Goal: Transaction & Acquisition: Book appointment/travel/reservation

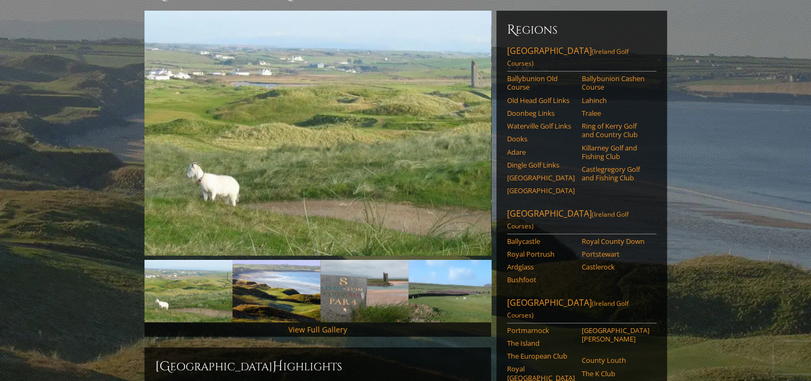
scroll to position [107, 0]
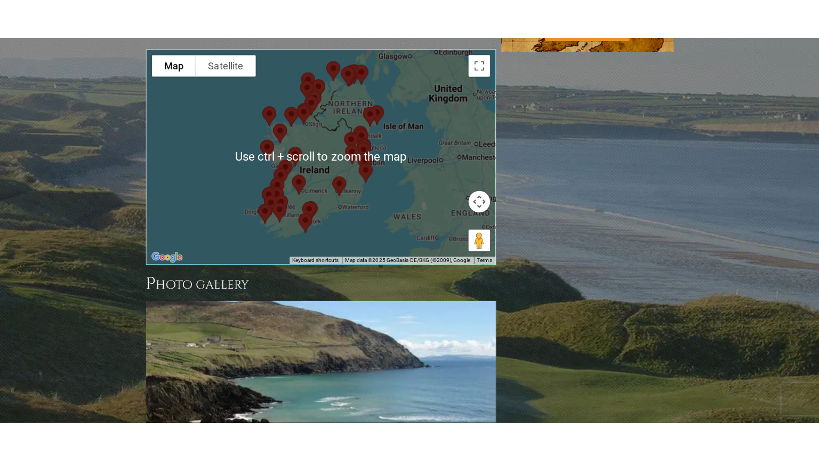
scroll to position [800, 0]
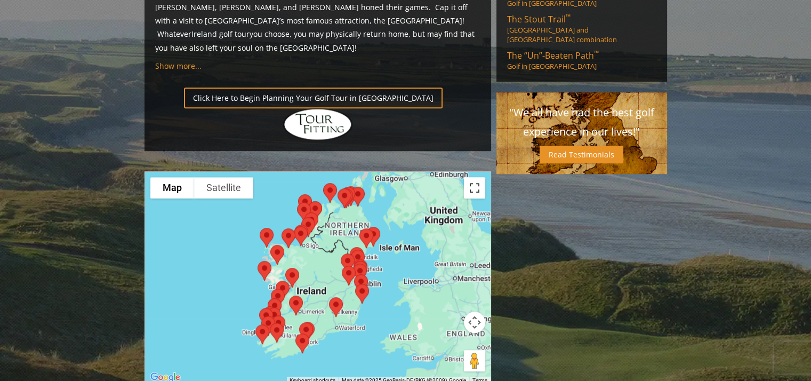
click at [476, 177] on button "Toggle fullscreen view" at bounding box center [474, 187] width 21 height 21
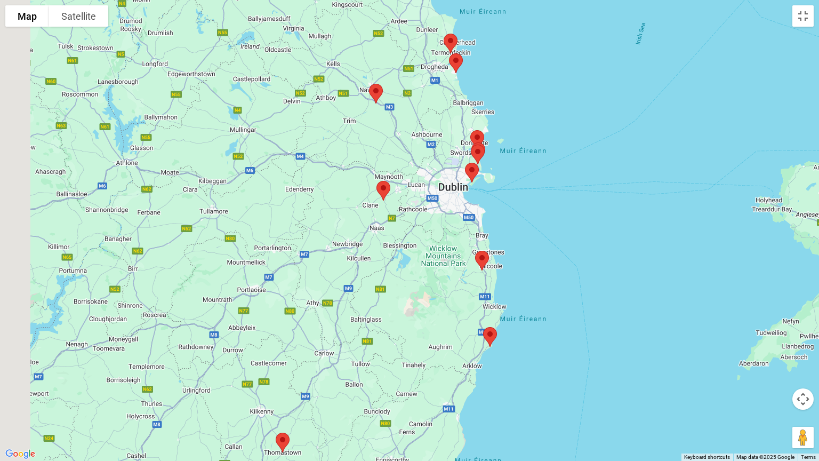
drag, startPoint x: 427, startPoint y: 336, endPoint x: 547, endPoint y: 196, distance: 184.2
click at [547, 196] on div at bounding box center [409, 230] width 819 height 461
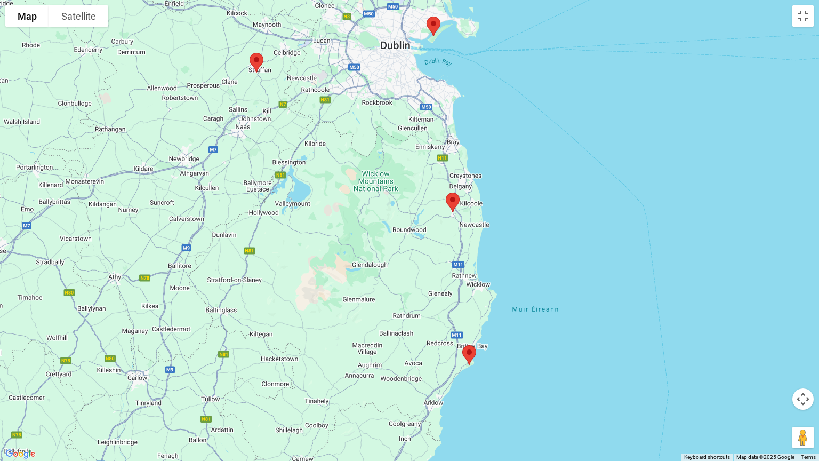
drag, startPoint x: 549, startPoint y: 275, endPoint x: 583, endPoint y: 189, distance: 92.2
click at [583, 189] on div at bounding box center [409, 230] width 819 height 461
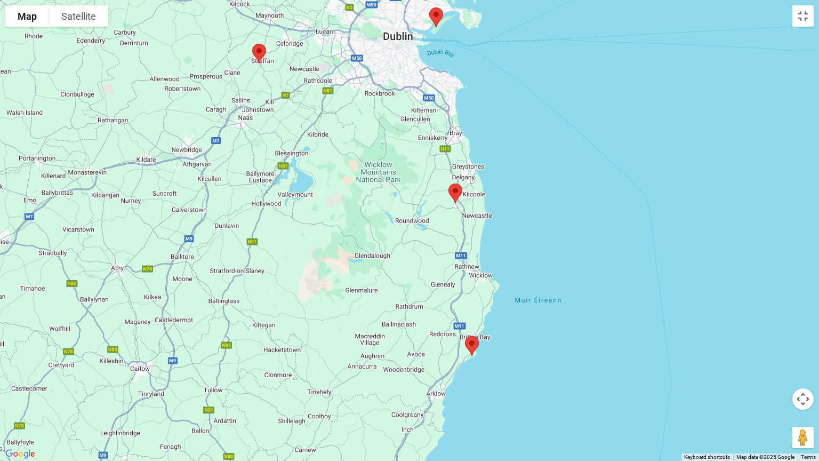
click at [471, 346] on img at bounding box center [472, 346] width 22 height 28
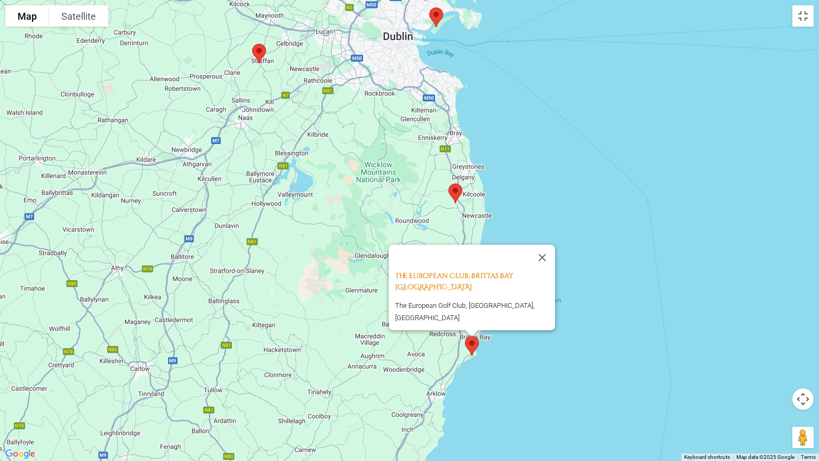
click at [454, 193] on img at bounding box center [455, 193] width 22 height 28
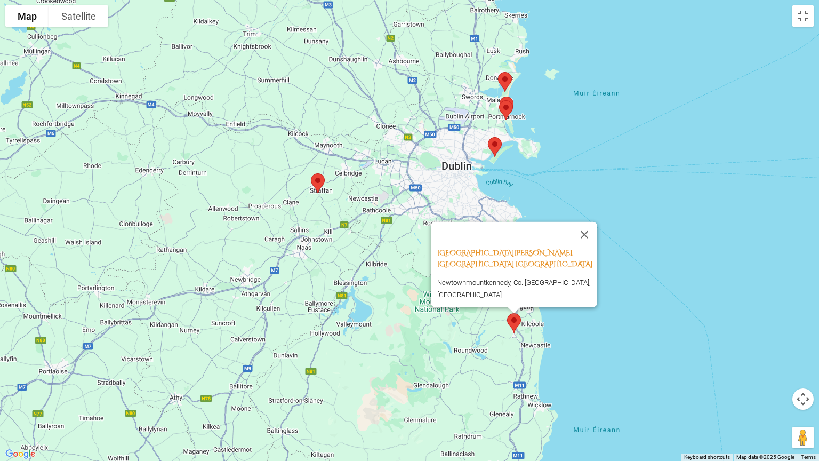
drag, startPoint x: 540, startPoint y: 220, endPoint x: 599, endPoint y: 354, distance: 146.6
click at [599, 354] on div "[GEOGRAPHIC_DATA][PERSON_NAME], Wicklow [GEOGRAPHIC_DATA] [GEOGRAPHIC_DATA], Co…" at bounding box center [409, 230] width 819 height 461
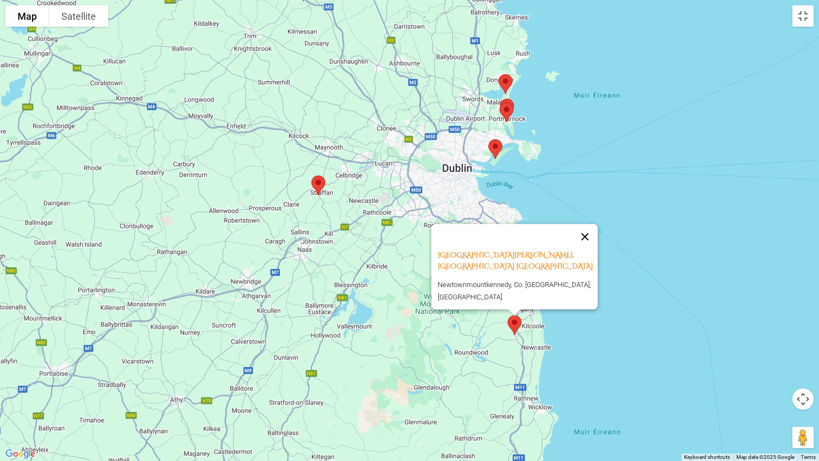
click at [595, 241] on button "Close" at bounding box center [585, 237] width 26 height 26
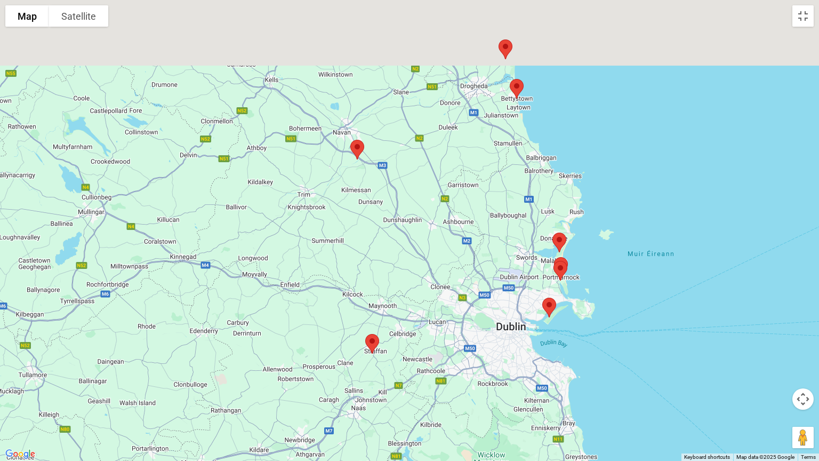
drag, startPoint x: 593, startPoint y: 177, endPoint x: 647, endPoint y: 338, distance: 170.0
click at [647, 338] on div at bounding box center [409, 230] width 819 height 461
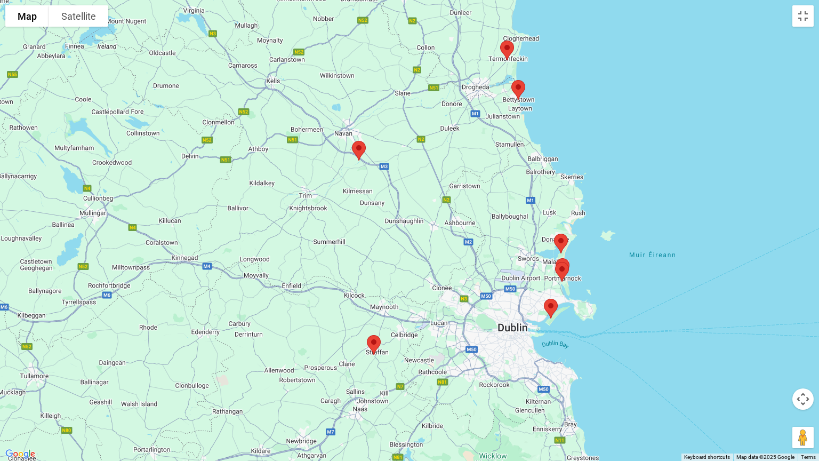
click at [563, 239] on img at bounding box center [561, 243] width 22 height 28
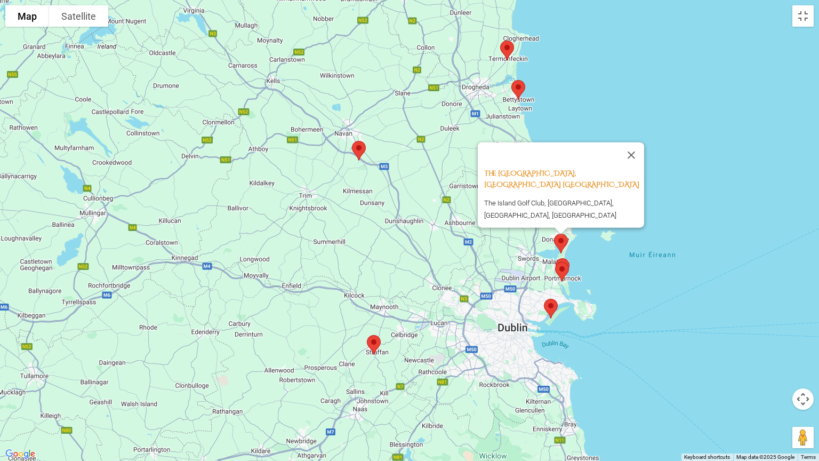
click at [562, 273] on img at bounding box center [562, 272] width 22 height 28
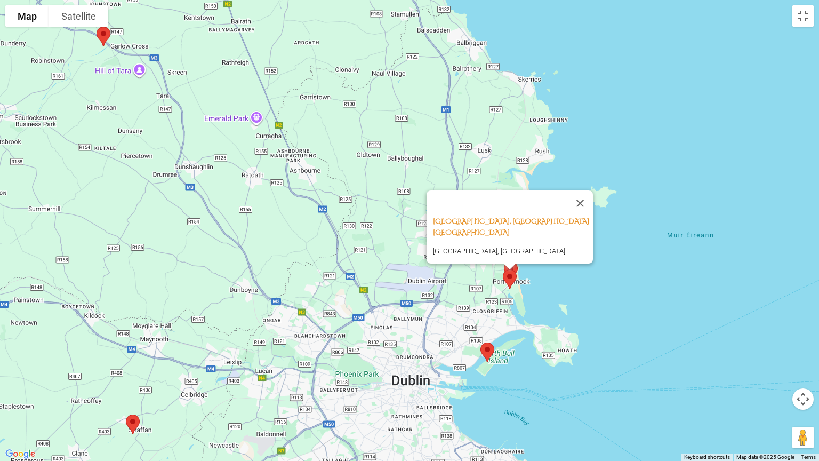
click at [483, 353] on img at bounding box center [487, 352] width 22 height 28
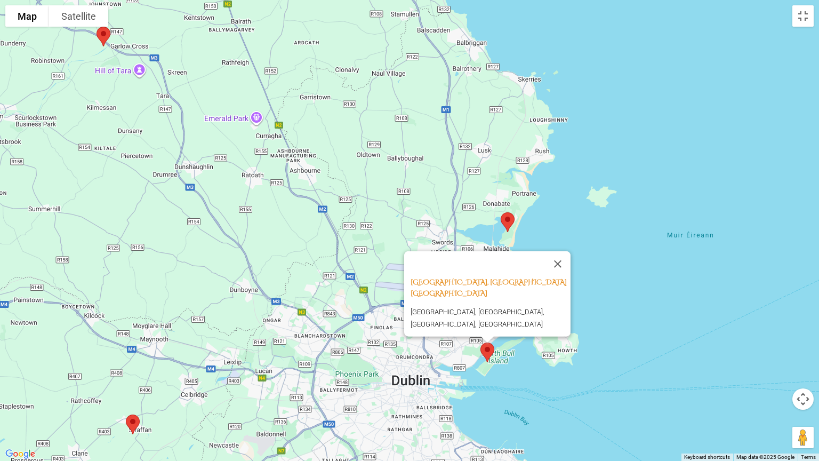
click at [507, 263] on img at bounding box center [511, 271] width 22 height 28
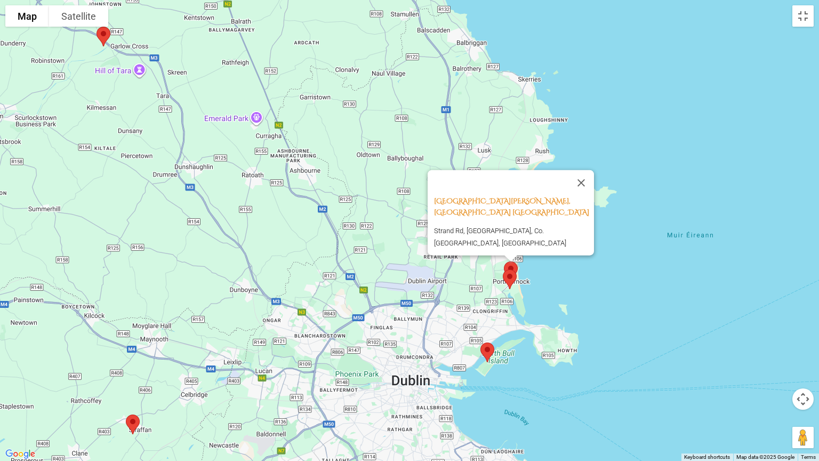
click at [508, 279] on img at bounding box center [510, 279] width 22 height 28
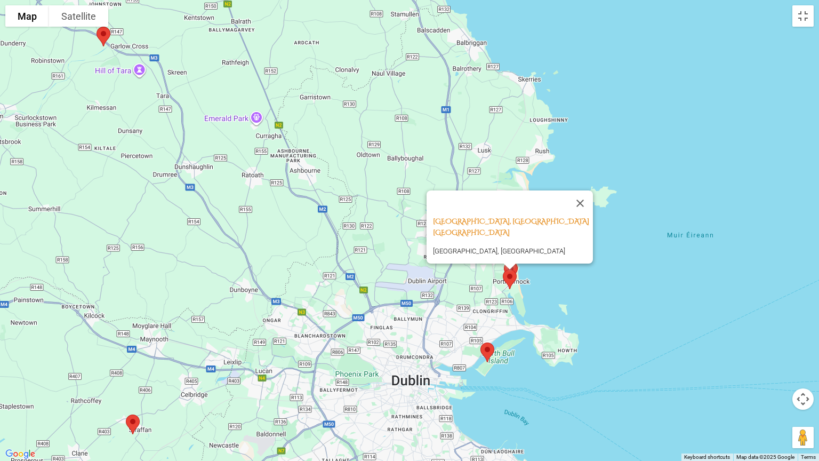
click at [514, 268] on div at bounding box center [509, 266] width 13 height 6
click at [515, 267] on div at bounding box center [509, 266] width 13 height 6
click at [563, 273] on div "[GEOGRAPHIC_DATA], [GEOGRAPHIC_DATA], [GEOGRAPHIC_DATA]" at bounding box center [409, 230] width 819 height 461
click at [581, 196] on button "Close" at bounding box center [580, 203] width 26 height 26
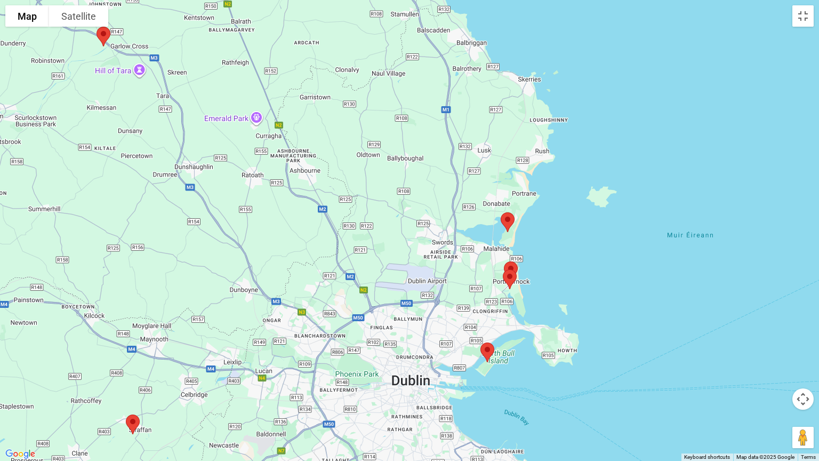
click at [509, 262] on img at bounding box center [511, 271] width 22 height 28
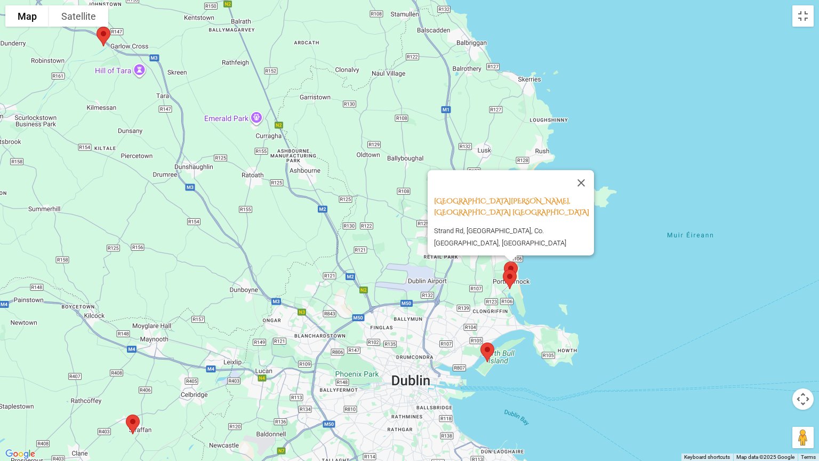
click at [510, 279] on img at bounding box center [510, 279] width 22 height 28
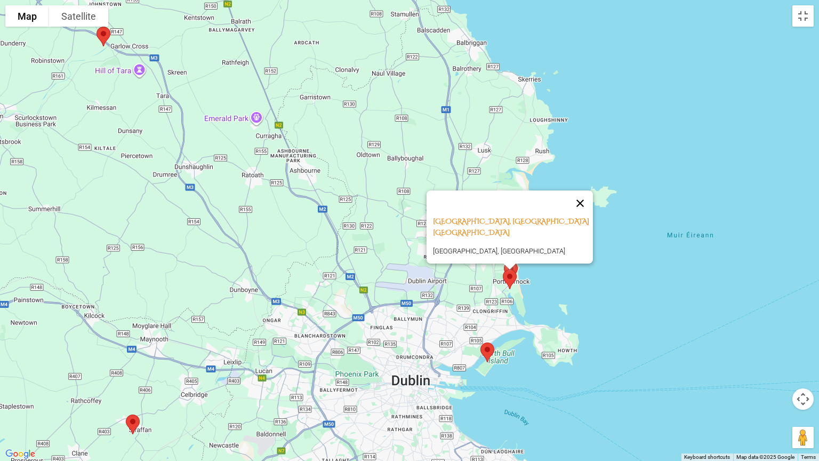
click at [586, 198] on button "Close" at bounding box center [580, 203] width 26 height 26
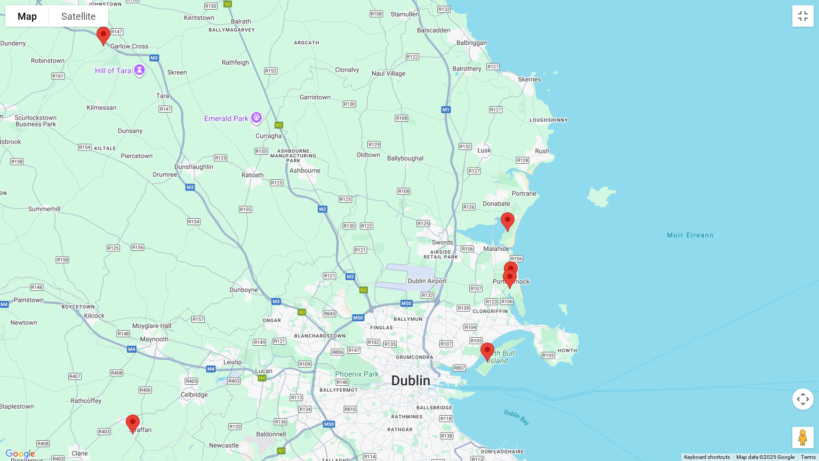
click at [505, 220] on img at bounding box center [508, 222] width 22 height 28
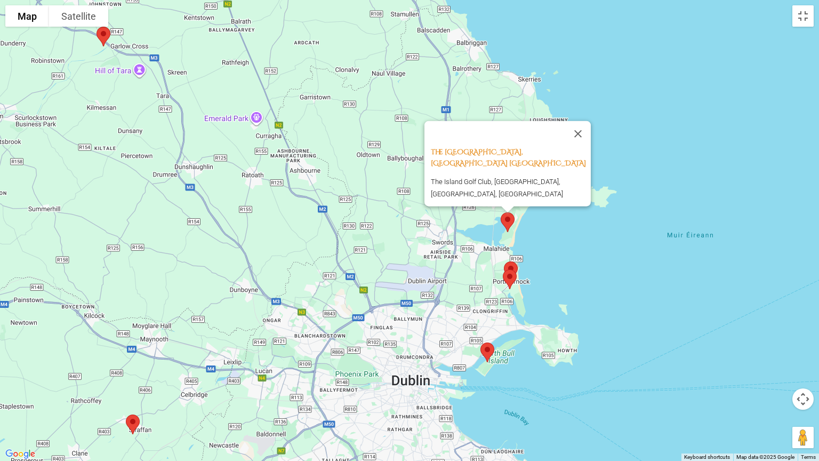
click at [570, 242] on div "The [GEOGRAPHIC_DATA], [GEOGRAPHIC_DATA] [GEOGRAPHIC_DATA] [GEOGRAPHIC_DATA], […" at bounding box center [409, 230] width 819 height 461
click at [583, 147] on button "Close" at bounding box center [578, 134] width 26 height 26
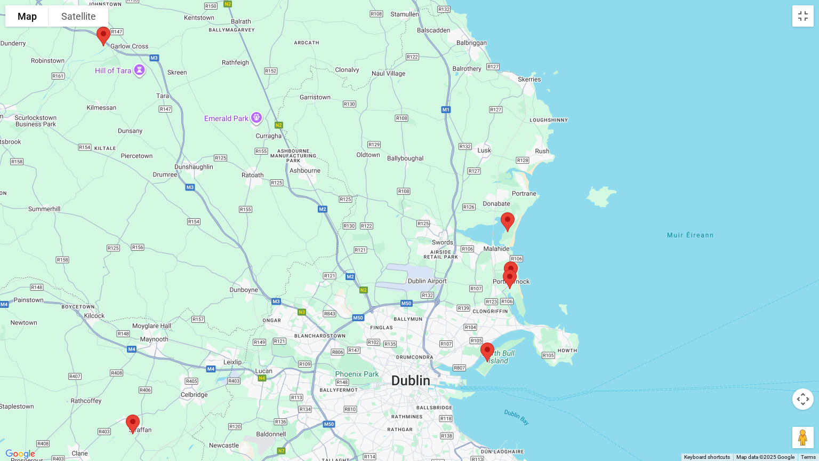
click at [100, 37] on img at bounding box center [103, 36] width 22 height 28
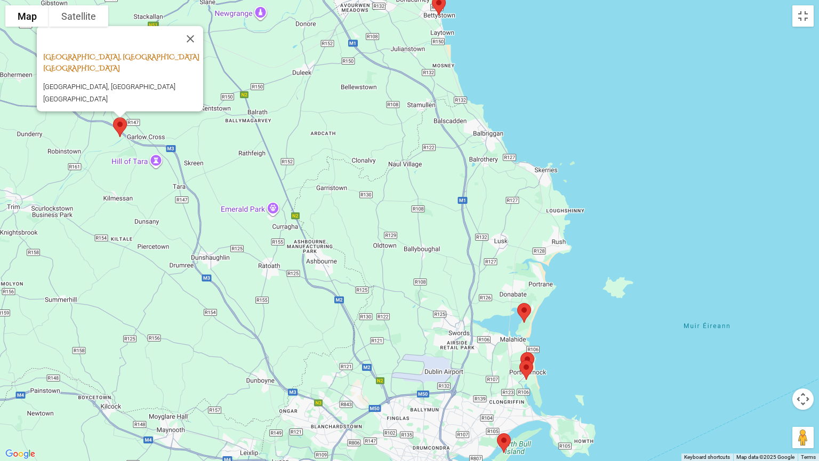
click at [107, 62] on link "[GEOGRAPHIC_DATA], [GEOGRAPHIC_DATA] [GEOGRAPHIC_DATA]" at bounding box center [121, 62] width 156 height 21
